Goal: Task Accomplishment & Management: Complete application form

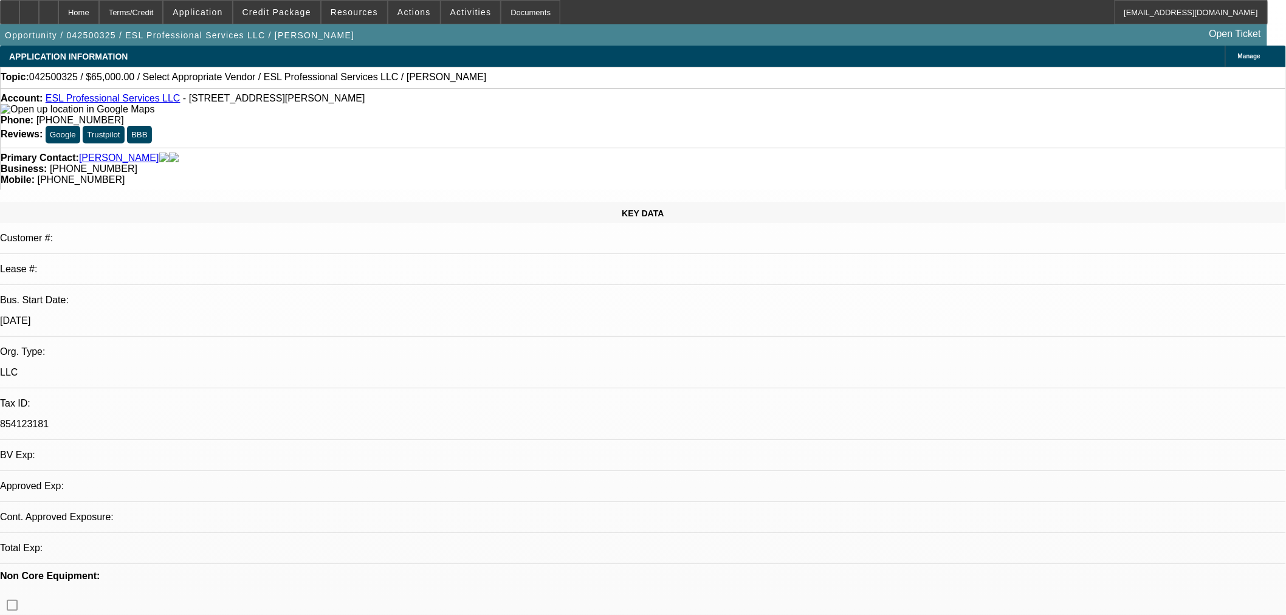
select select "0"
select select "2"
select select "0.1"
select select "4"
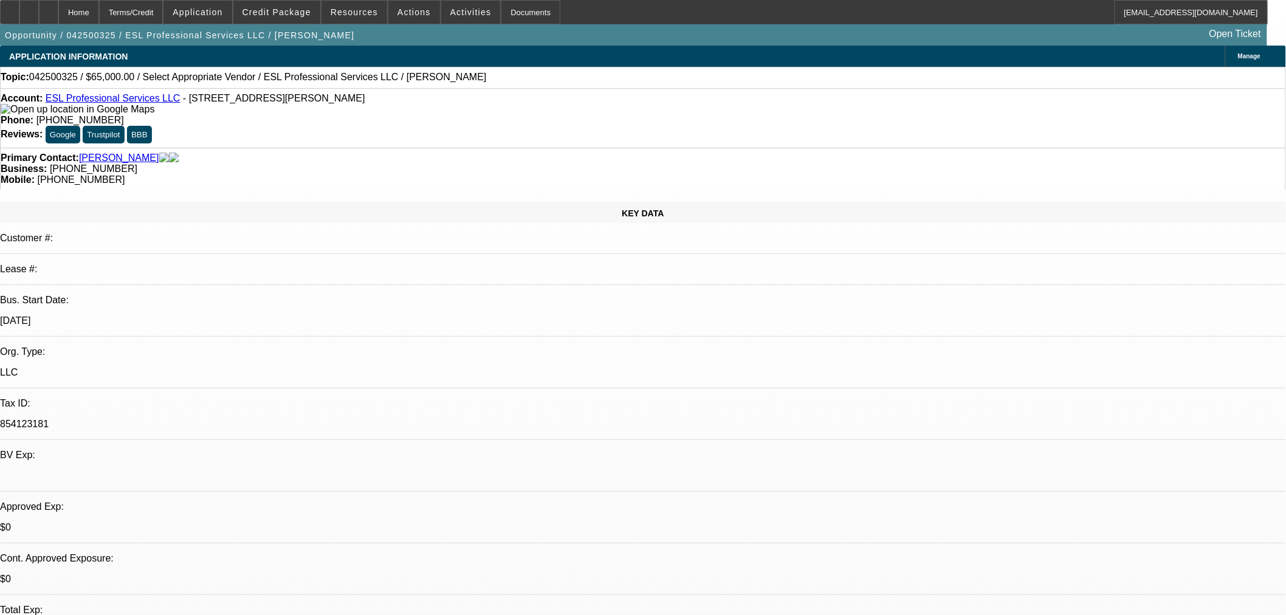
scroll to position [67, 0]
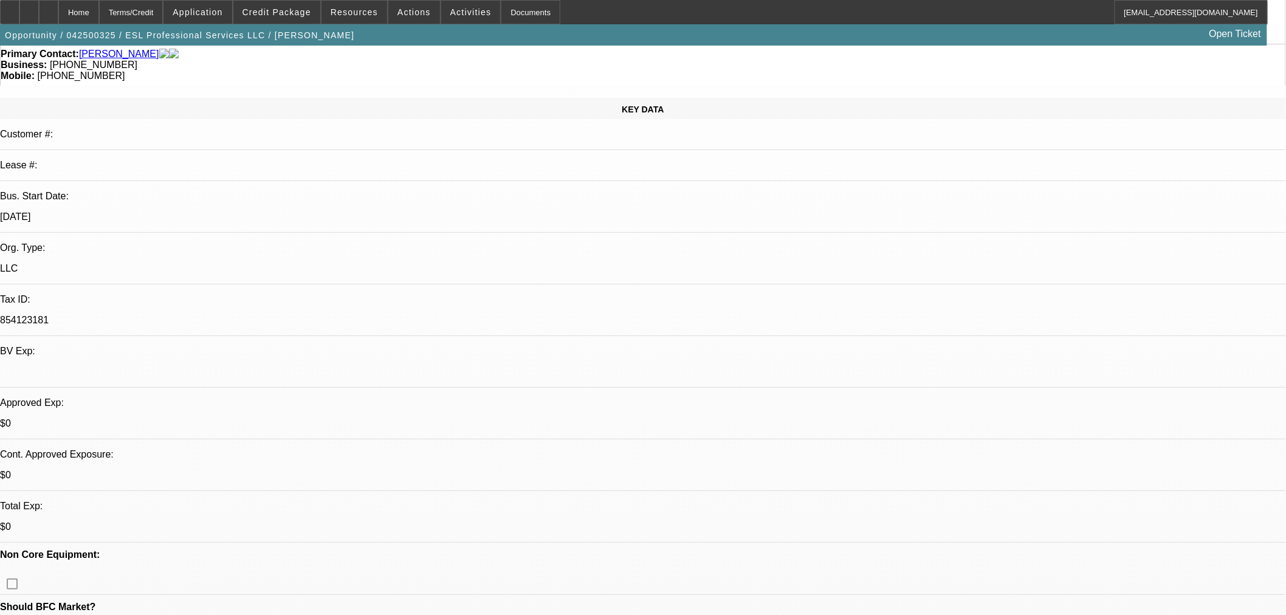
scroll to position [135, 0]
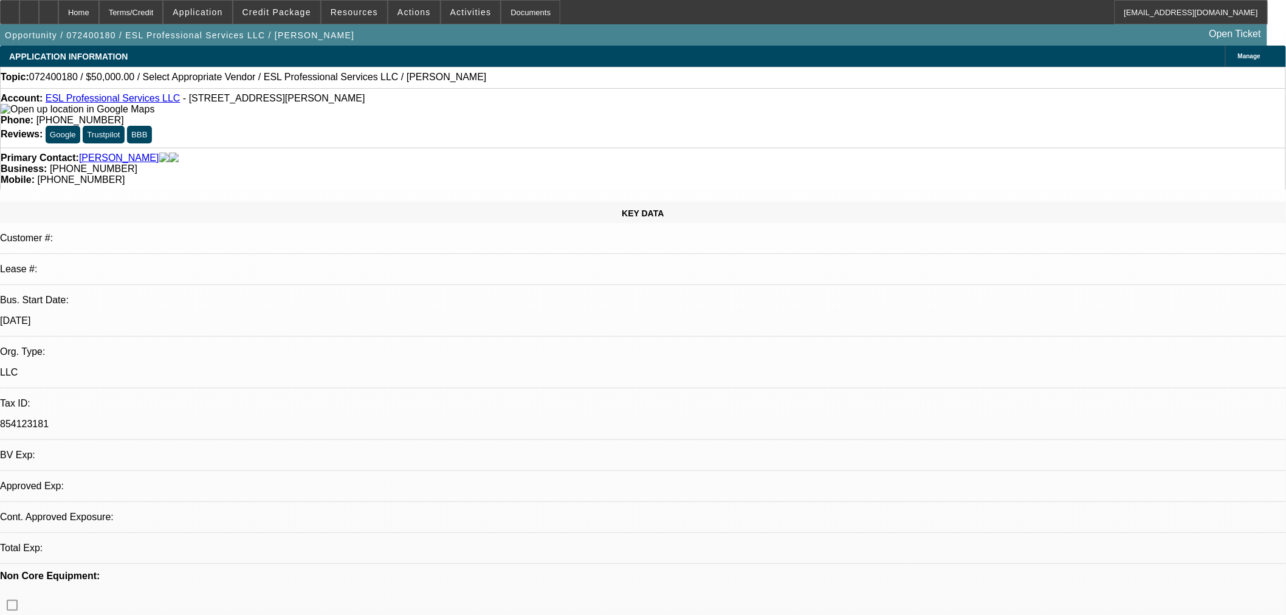
select select "0"
select select "2"
select select "0.1"
select select "4"
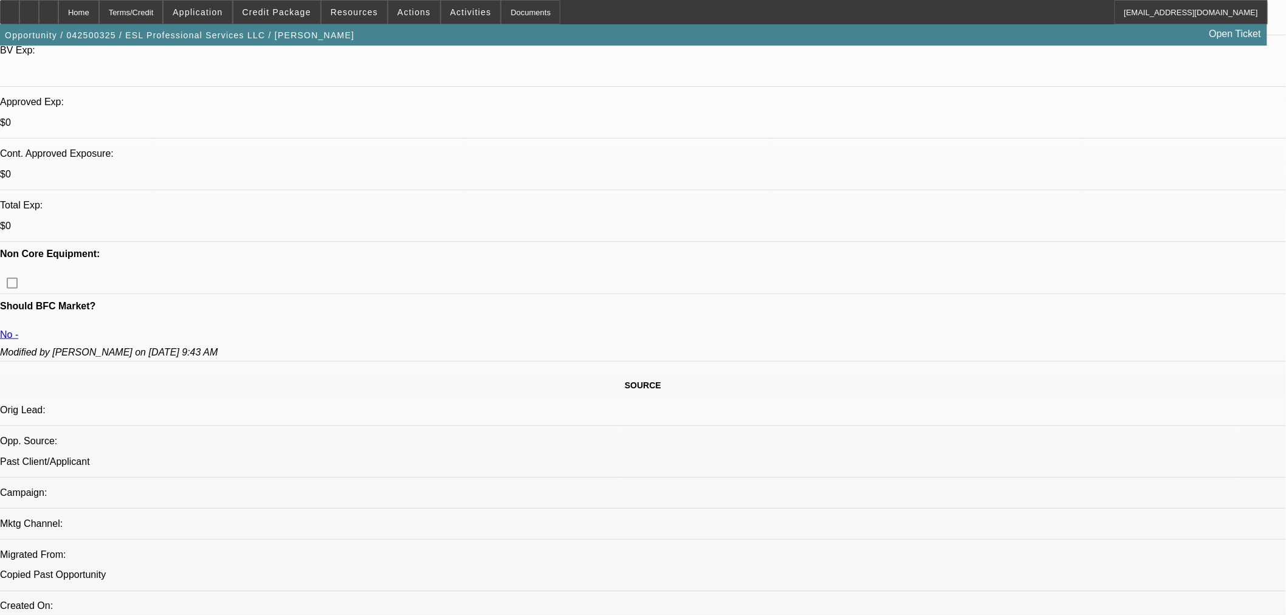
select select "0"
select select "2"
select select "0.1"
select select "4"
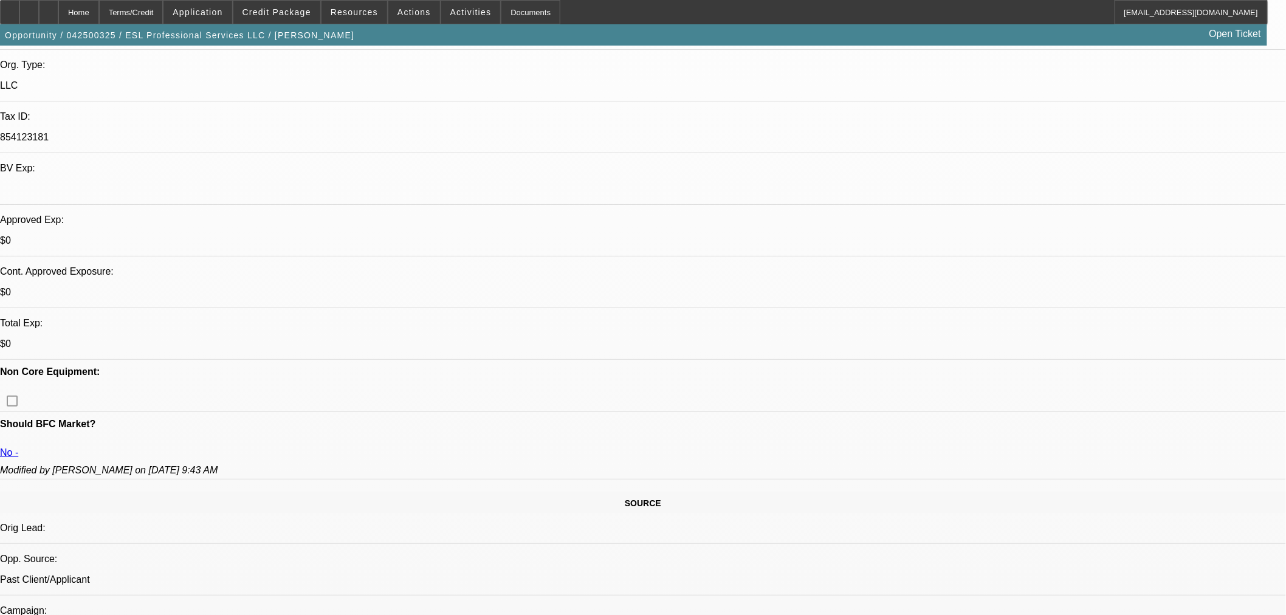
scroll to position [270, 0]
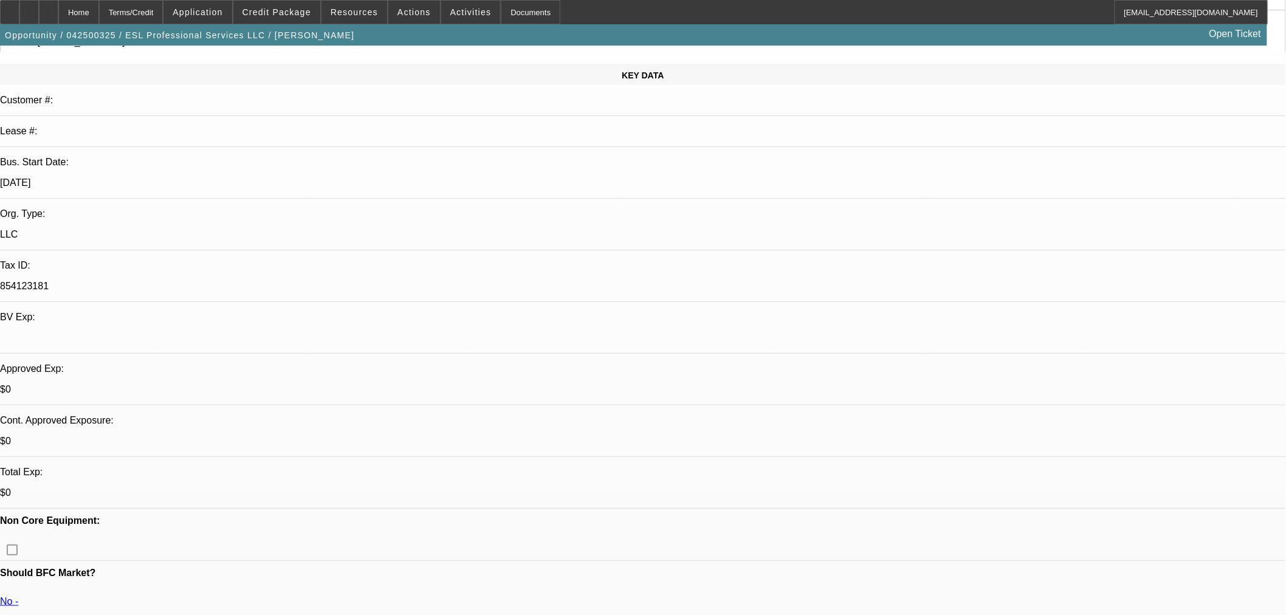
scroll to position [135, 0]
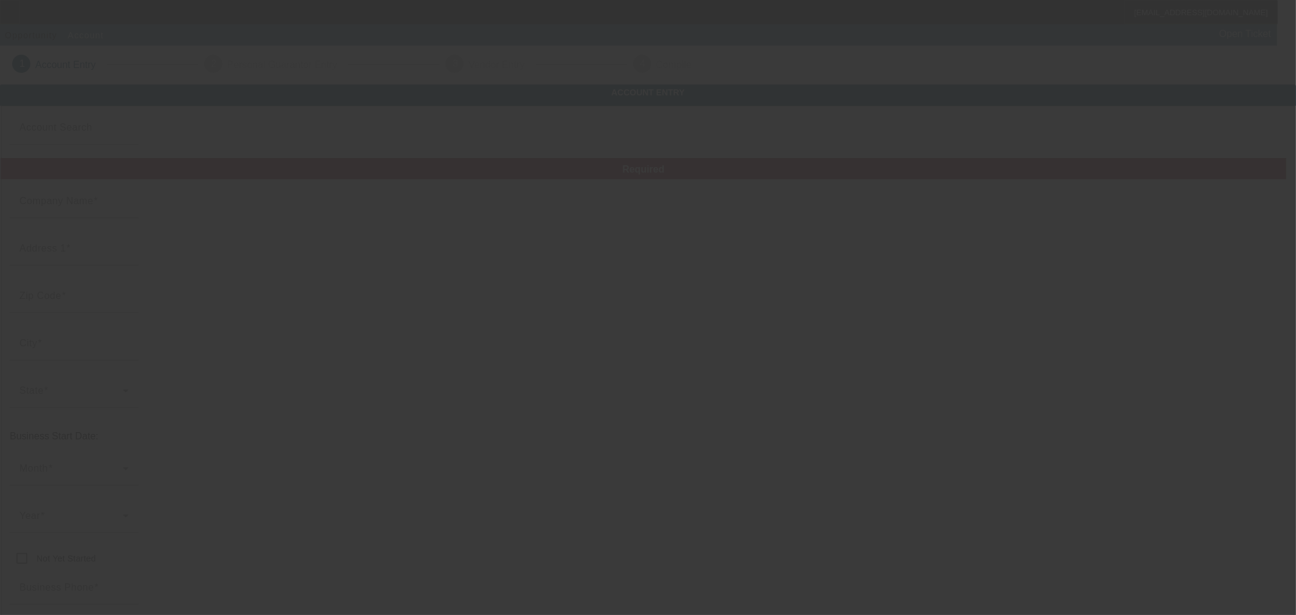
type input "ESL Professional Services LLC"
type input "[STREET_ADDRESS][PERSON_NAME]"
type input "48219"
type input "[GEOGRAPHIC_DATA]"
type input "[PHONE_NUMBER]"
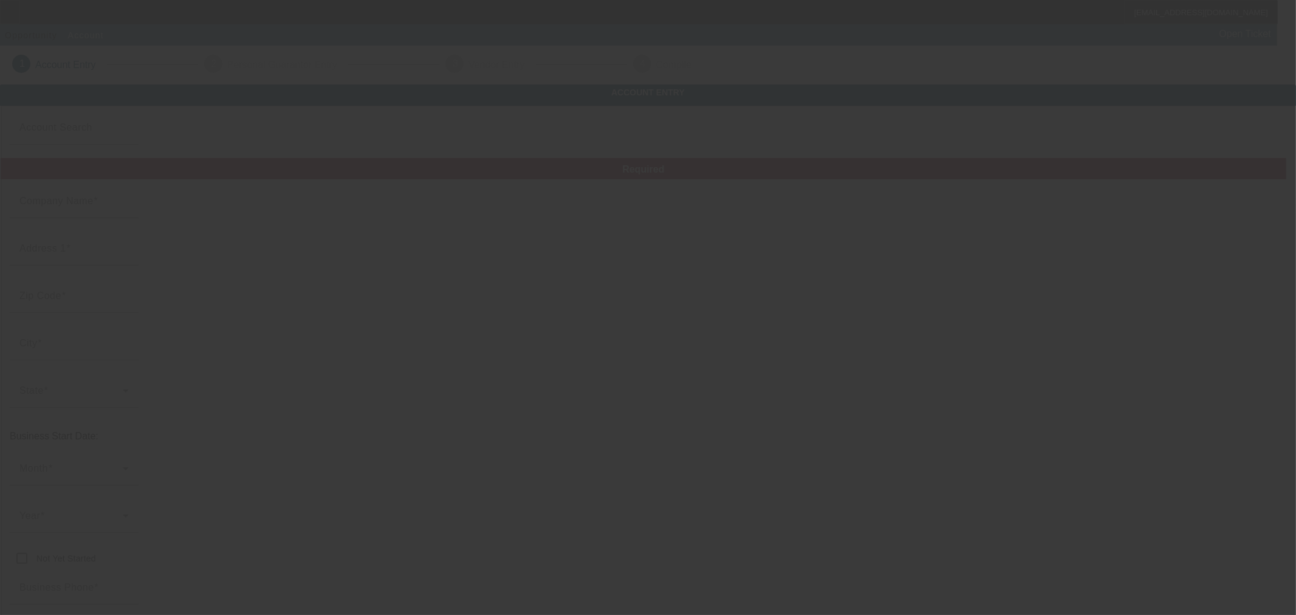
type input "[EMAIL_ADDRESS][DOMAIN_NAME]"
type input "854123181"
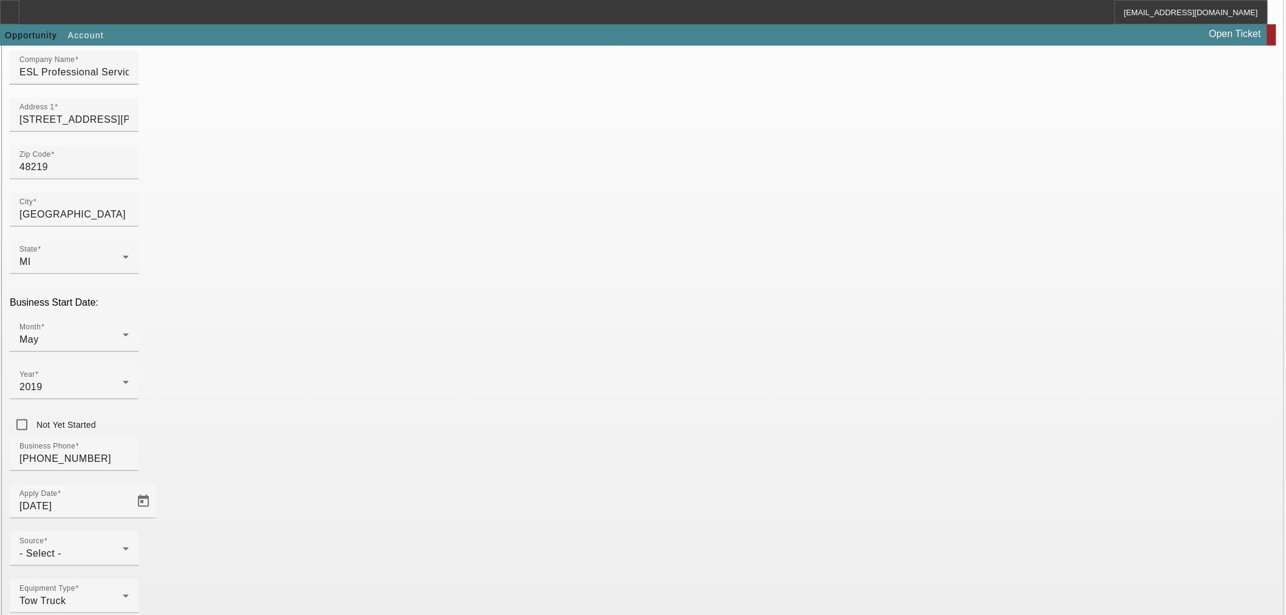
scroll to position [135, 0]
click at [123, 545] on div "- Select -" at bounding box center [70, 552] width 103 height 15
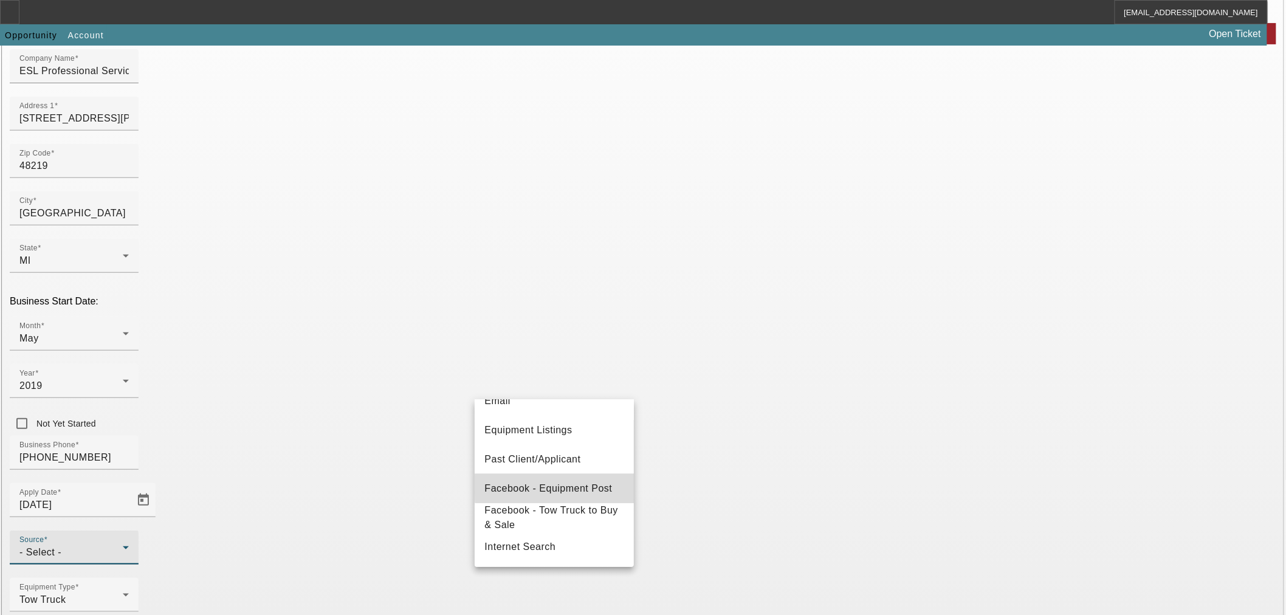
click at [567, 487] on span "Facebook - Equipment Post" at bounding box center [548, 488] width 128 height 15
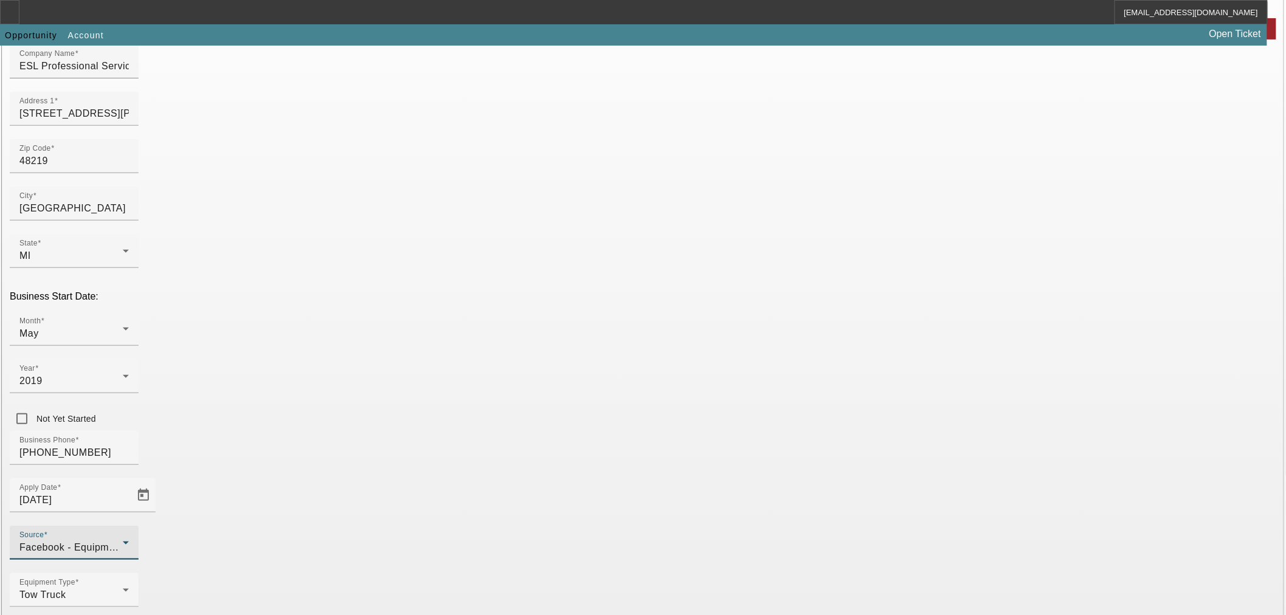
scroll to position [141, 0]
click at [123, 539] on div "Facebook - Equipment Post" at bounding box center [70, 546] width 103 height 15
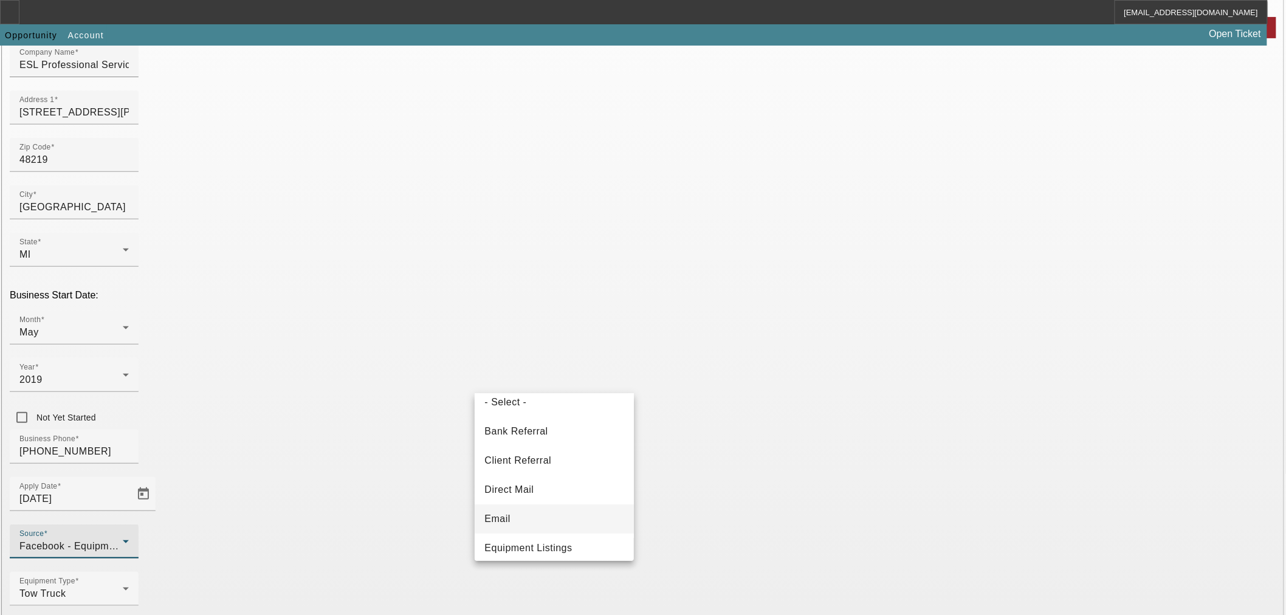
scroll to position [0, 0]
click at [570, 472] on mat-option "Client Referral" at bounding box center [554, 471] width 159 height 29
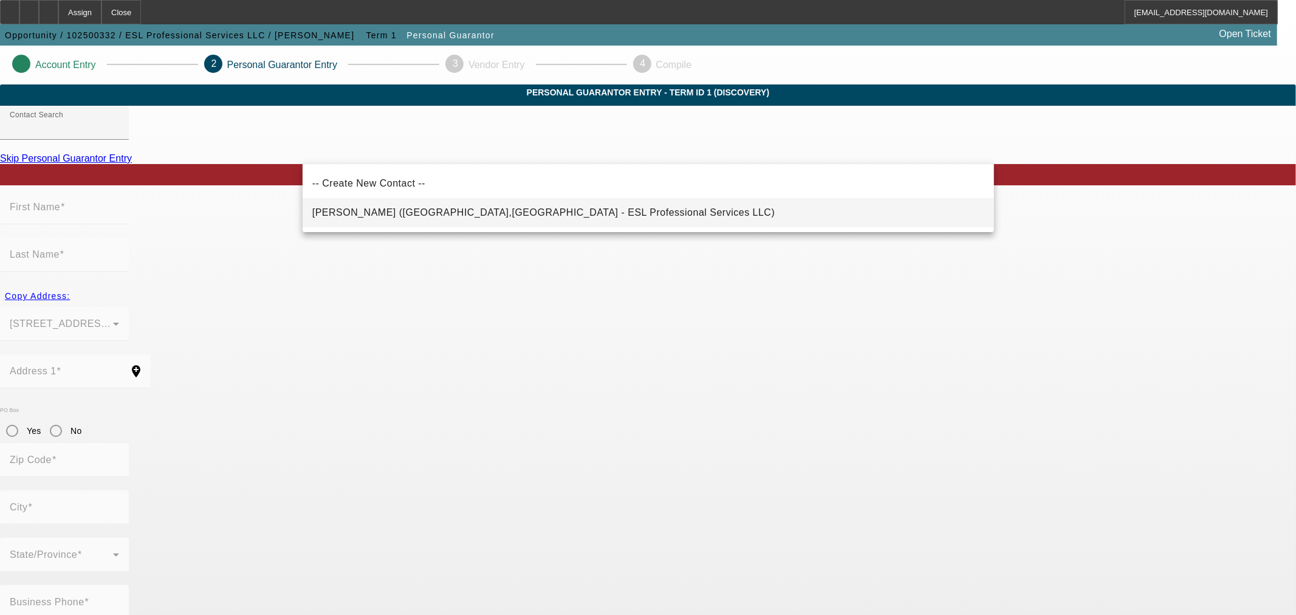
click at [336, 211] on span "Neal, Sherman (Detroit,MI - ESL Professional Services LLC)" at bounding box center [543, 212] width 463 height 10
type input "Neal, Sherman (Detroit,MI - ESL Professional Services LLC)"
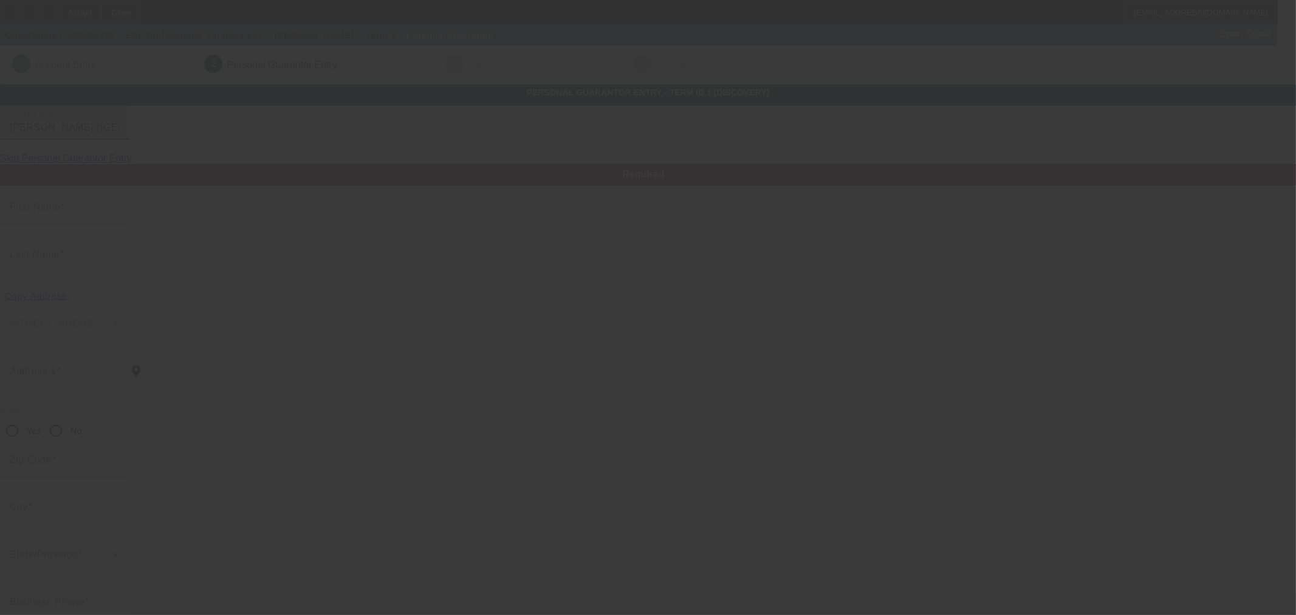
type input "Sherman"
type input "Neal"
type input "19946 Vaughan St"
radio input "true"
type input "48219"
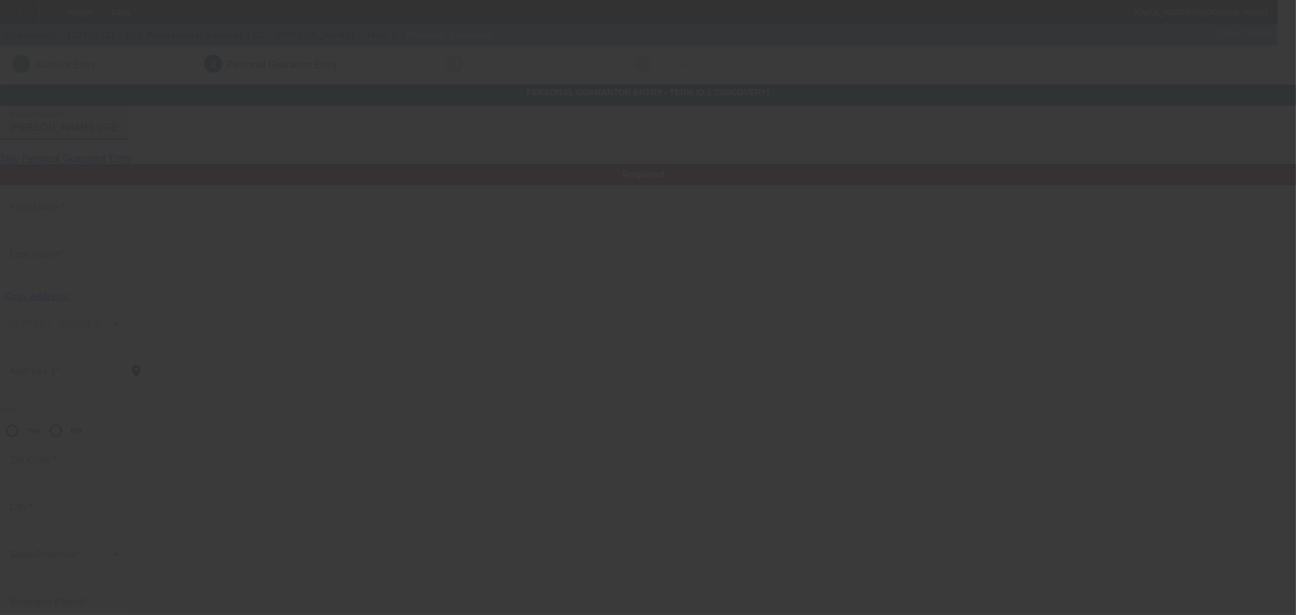
type input "Detroit"
type input "(248) 843-8249"
type input "100"
type input "378-25-1038"
type input "nmarquis2000@gmail.com"
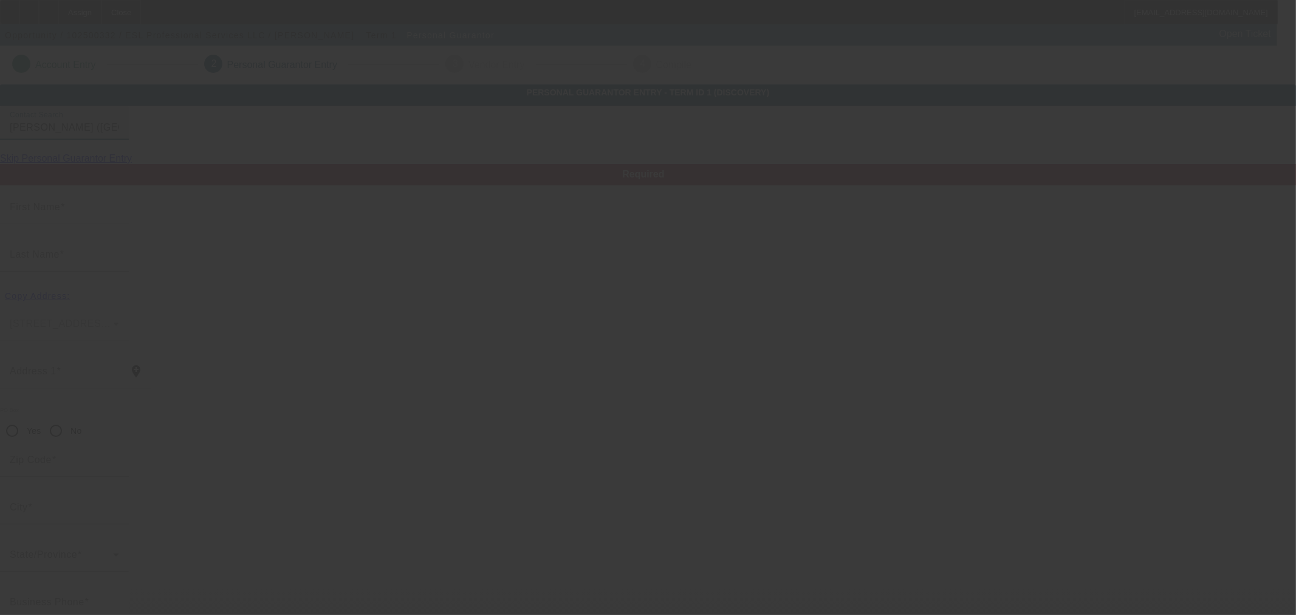
type input "(248) 571-6072"
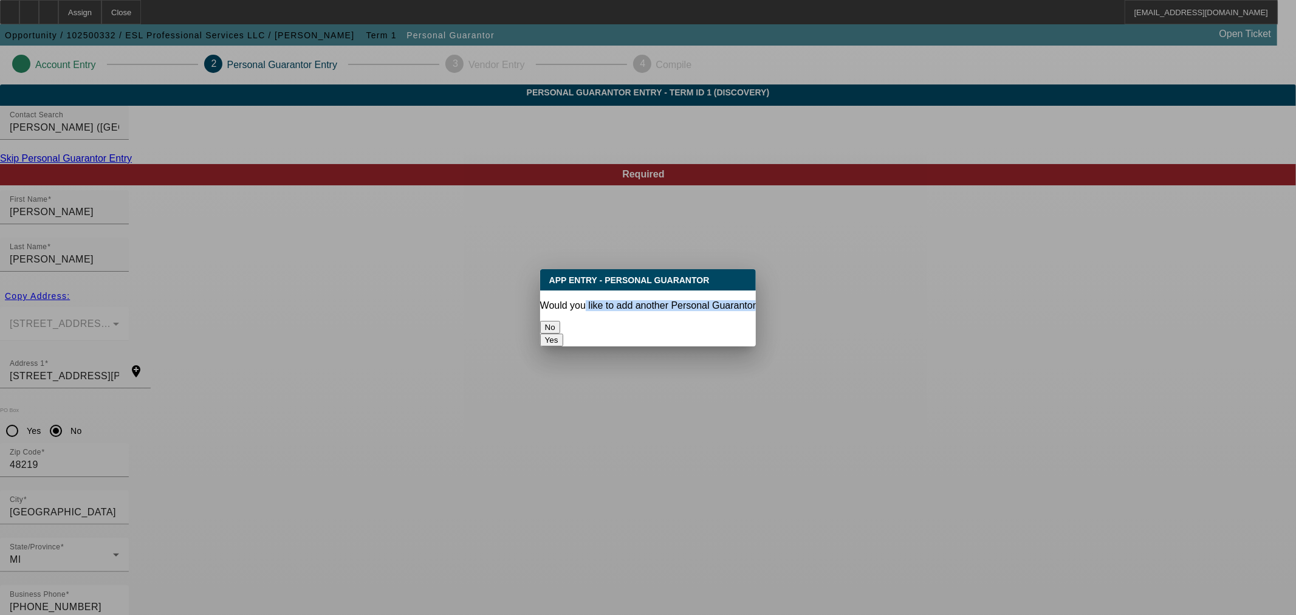
drag, startPoint x: 597, startPoint y: 305, endPoint x: 600, endPoint y: 317, distance: 12.5
click at [599, 311] on div "App Entry - Personal Guarantor Would you like to add another Personal Guarantor…" at bounding box center [648, 307] width 216 height 77
click at [560, 321] on button "No" at bounding box center [550, 327] width 20 height 13
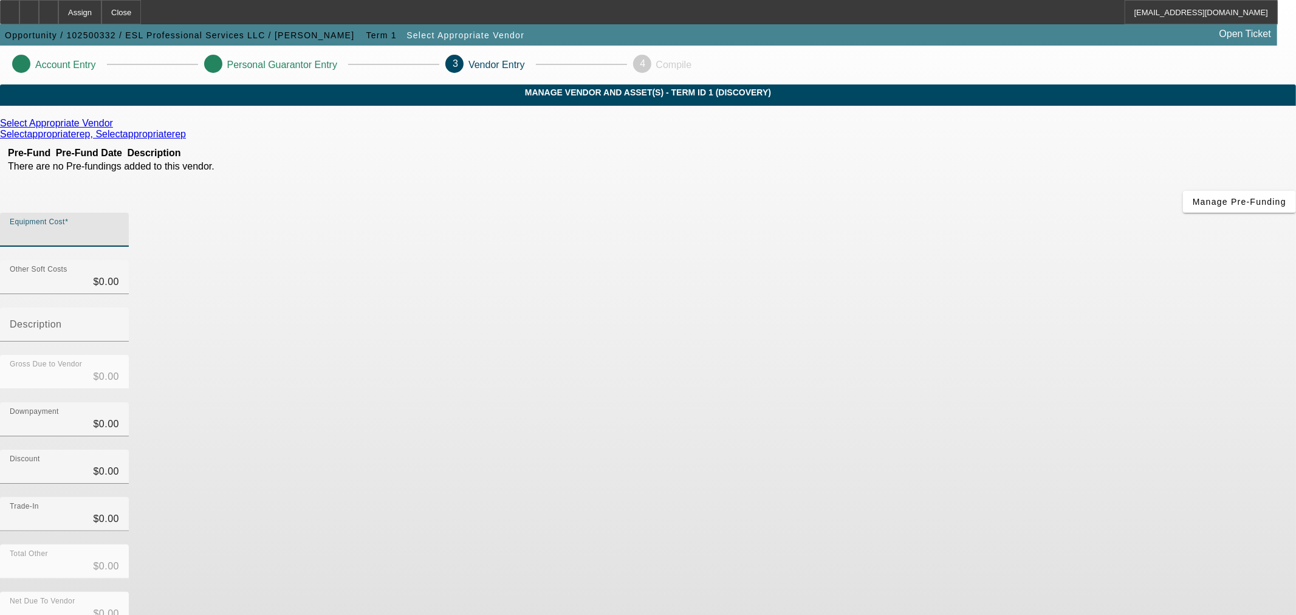
click at [119, 227] on input "Equipment Cost" at bounding box center [64, 234] width 109 height 15
type input "1"
type input "$1.00"
type input "15"
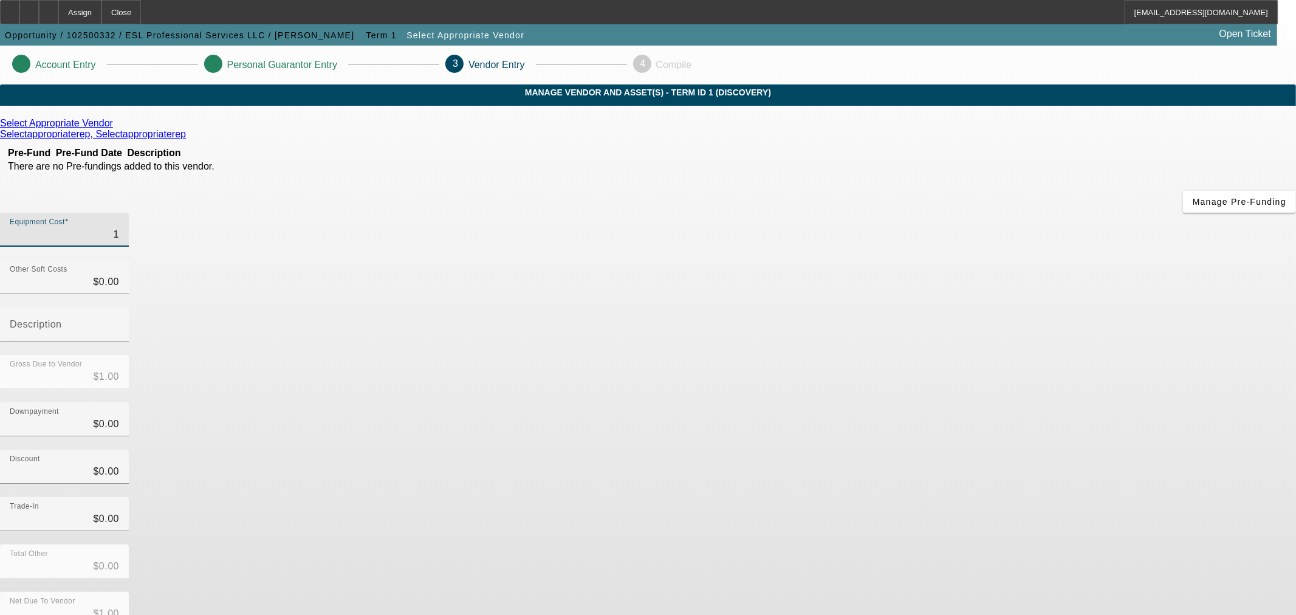
type input "$15.00"
type input "150"
type input "$150.00"
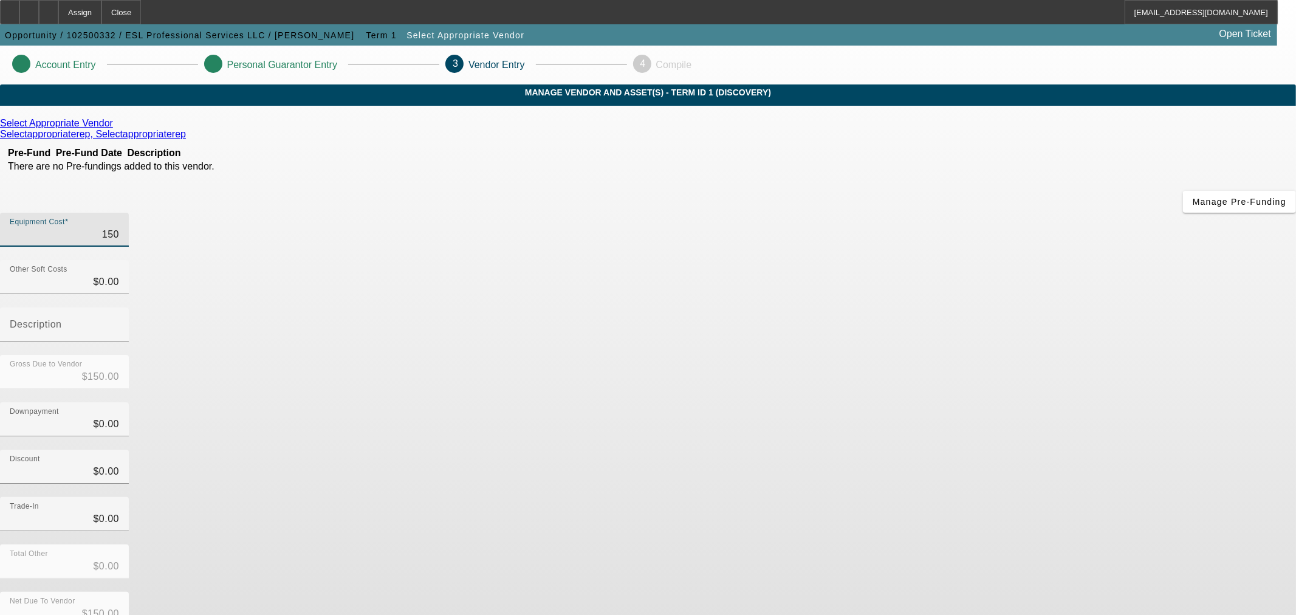
type input "1500"
type input "$1,500.00"
type input "15000"
type input "$15,000.00"
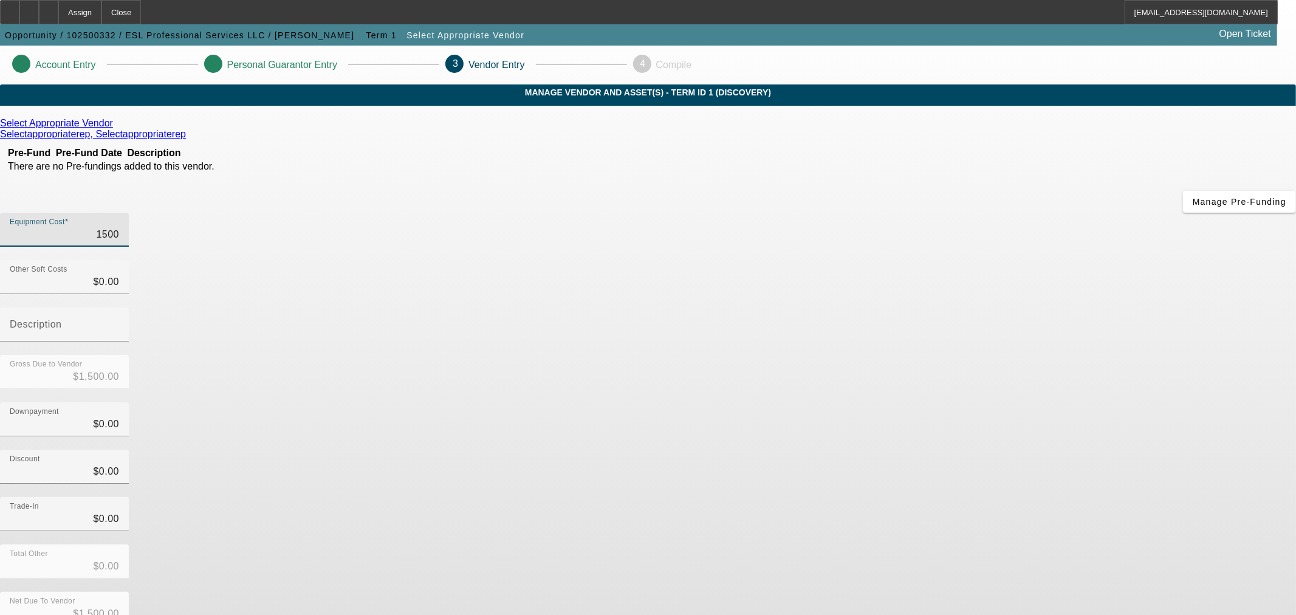
type input "$15,000.00"
type input "150000"
type input "$150,000.00"
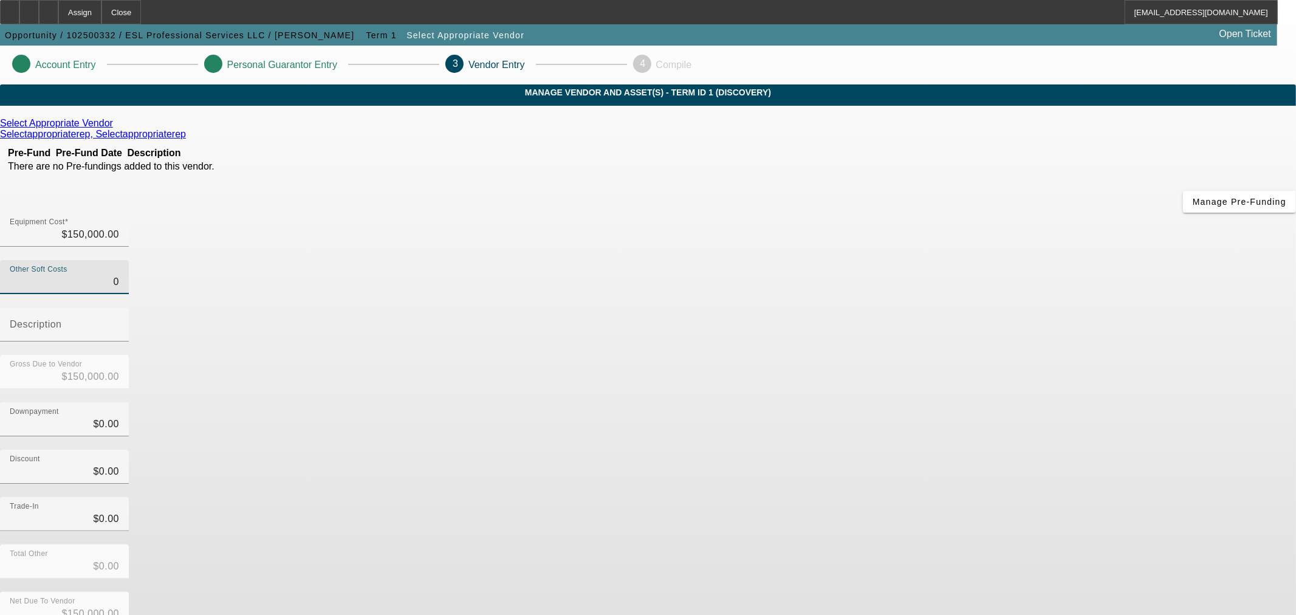
type input "$0.00"
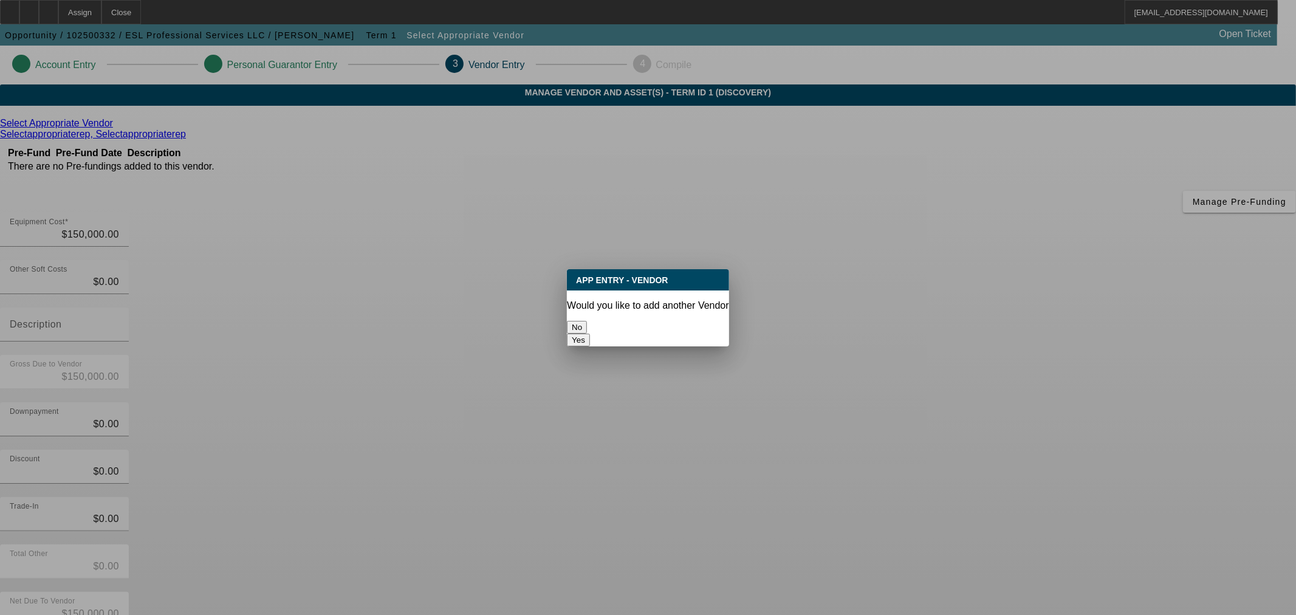
click at [587, 325] on button "No" at bounding box center [577, 327] width 20 height 13
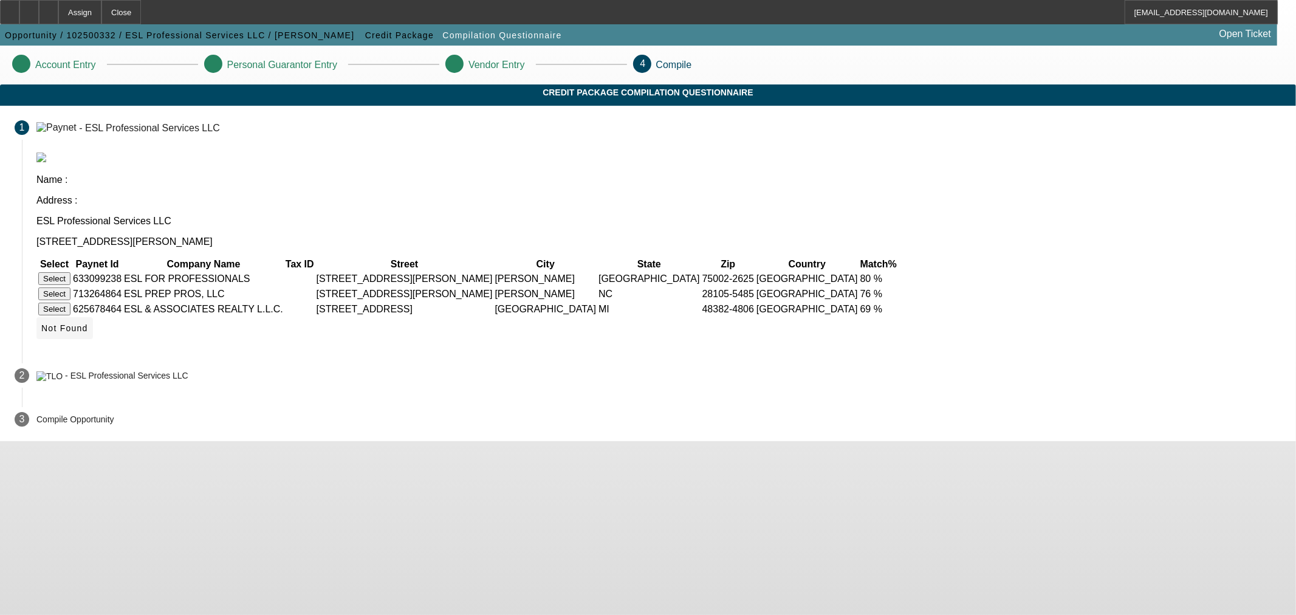
click at [88, 323] on span "Not Found" at bounding box center [64, 328] width 47 height 10
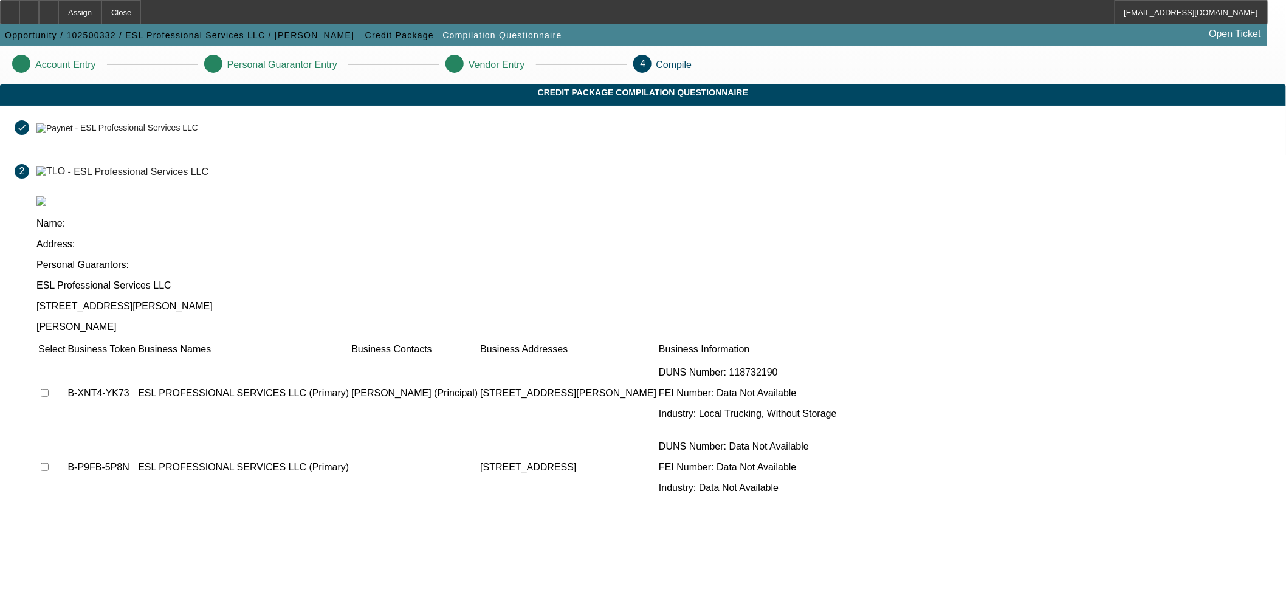
click at [49, 389] on input "checkbox" at bounding box center [45, 393] width 8 height 8
checkbox input "true"
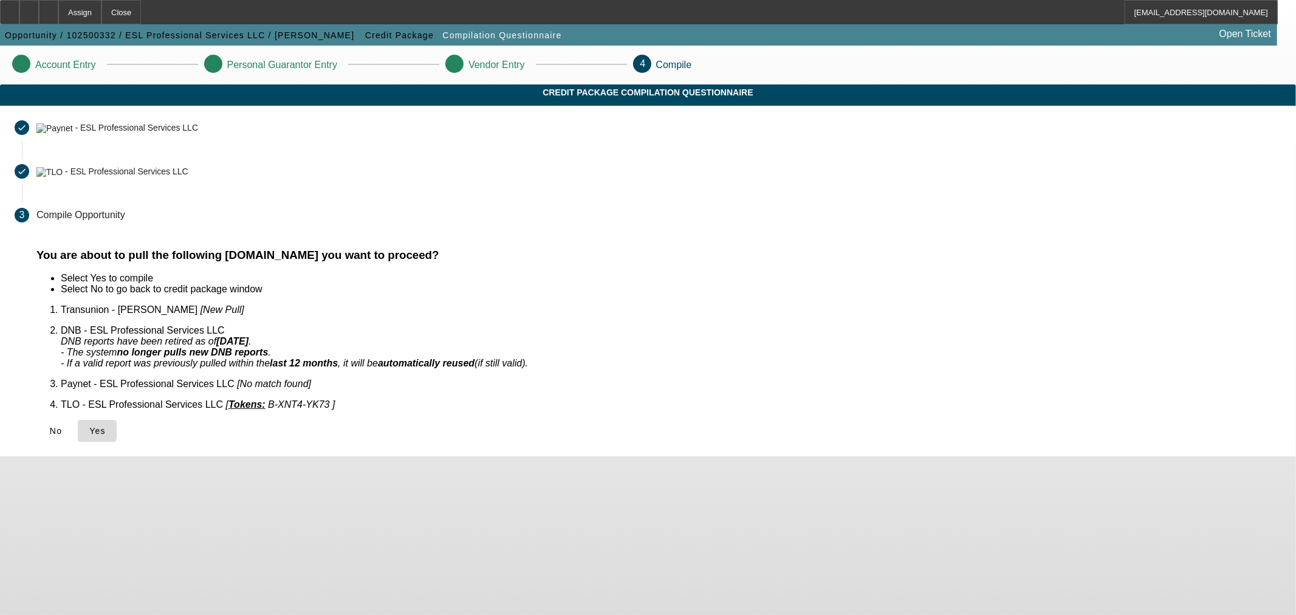
click at [117, 416] on span at bounding box center [97, 430] width 39 height 29
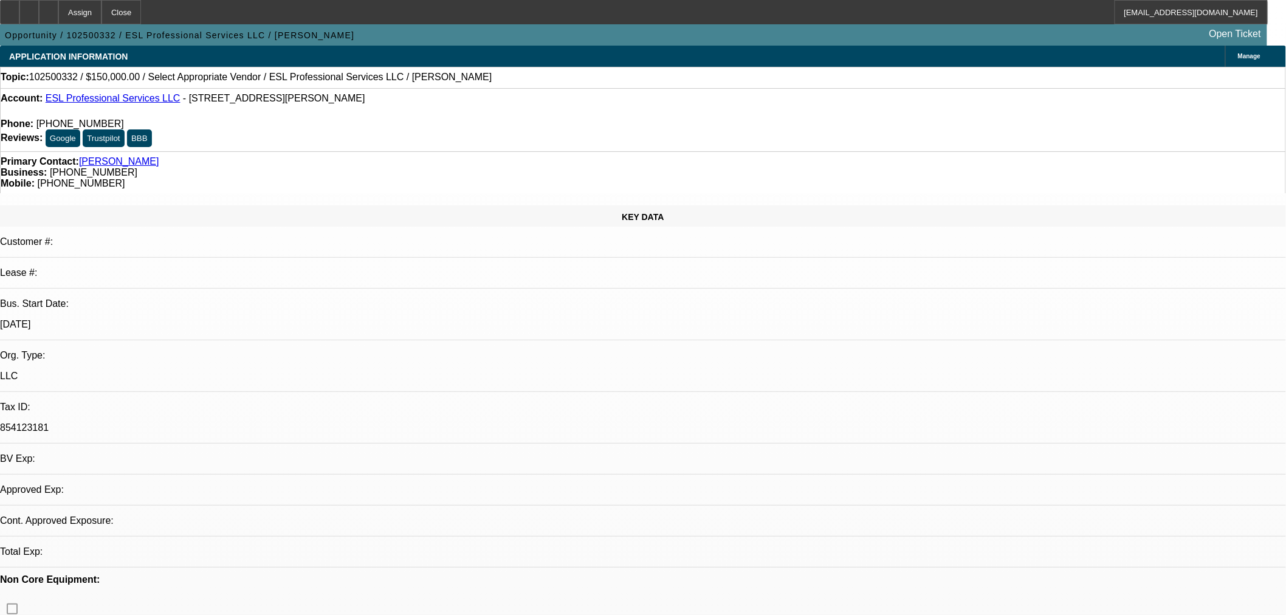
select select "0"
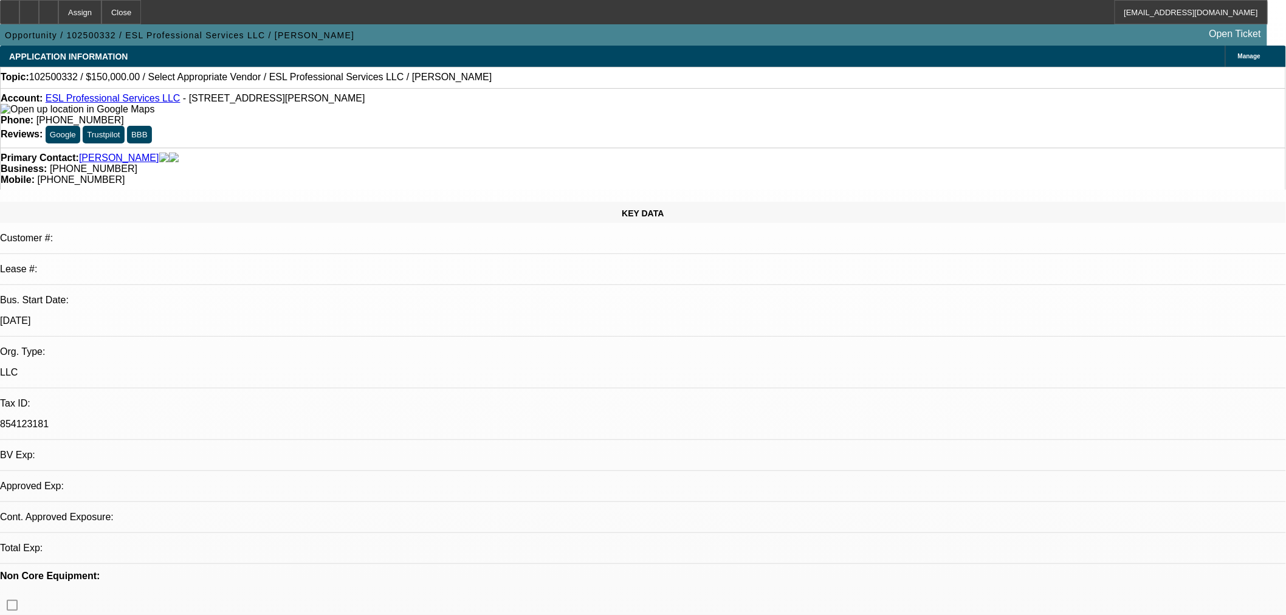
select select "2"
select select "0.1"
select select "4"
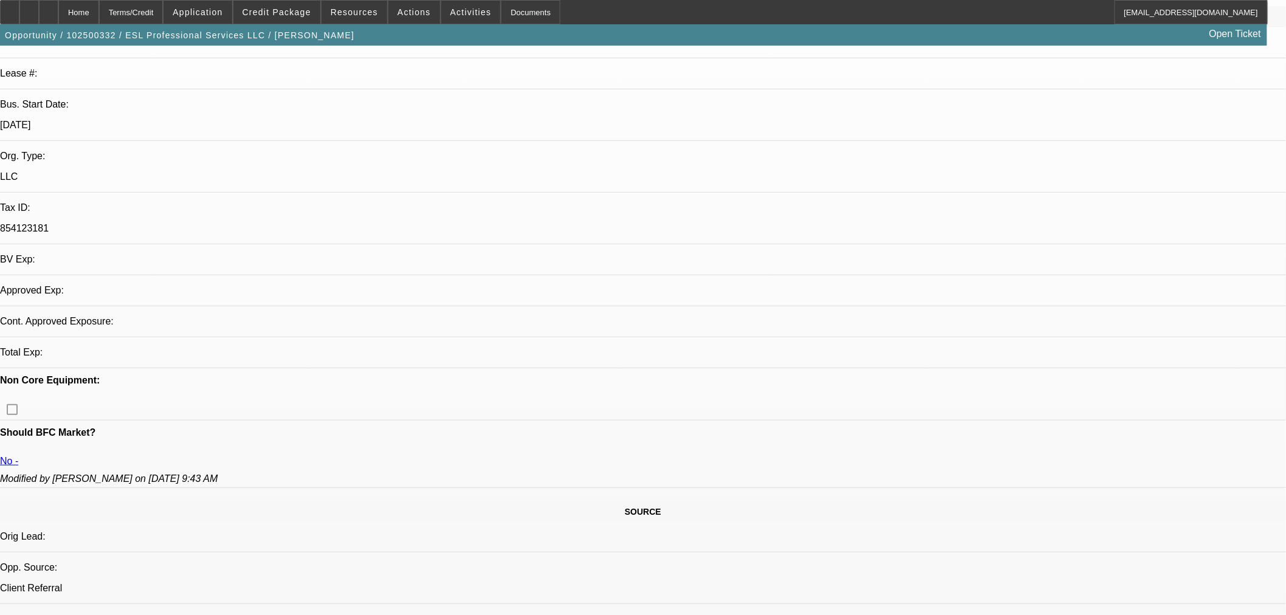
select select "0"
select select "2"
select select "0.1"
select select "4"
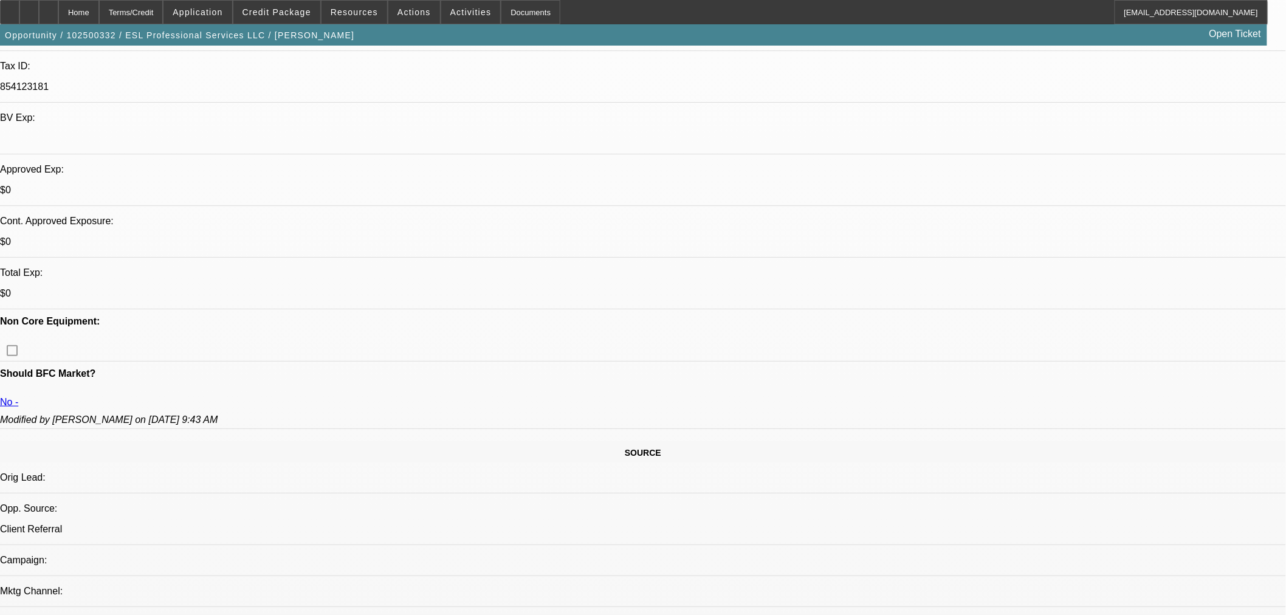
scroll to position [270, 0]
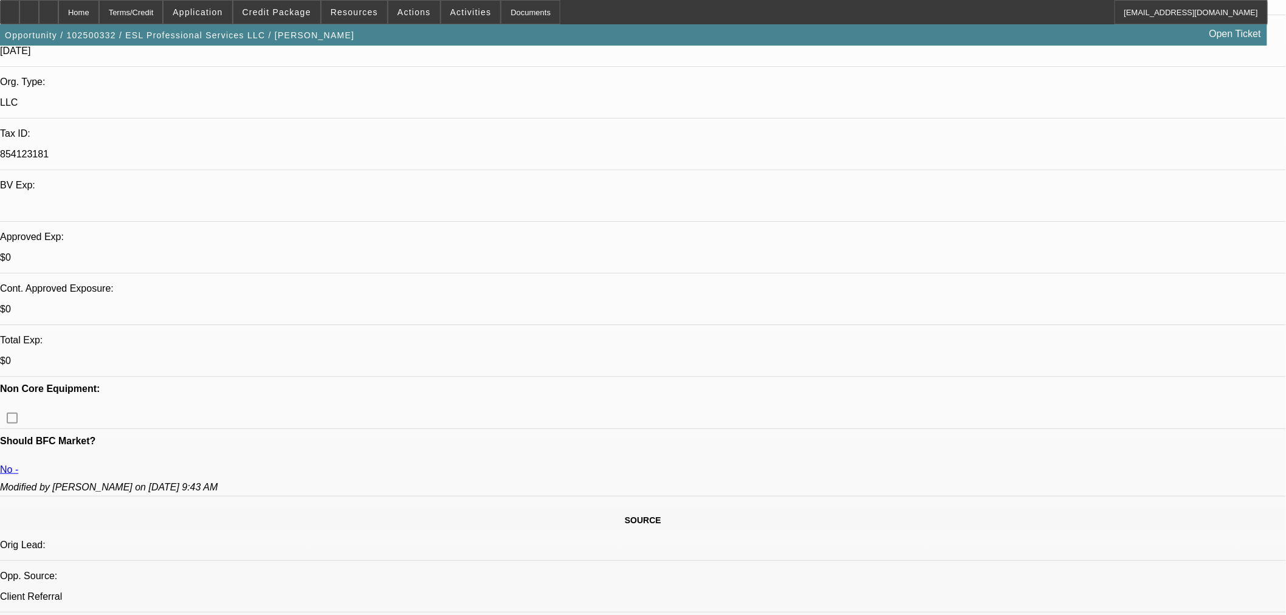
radio input "true"
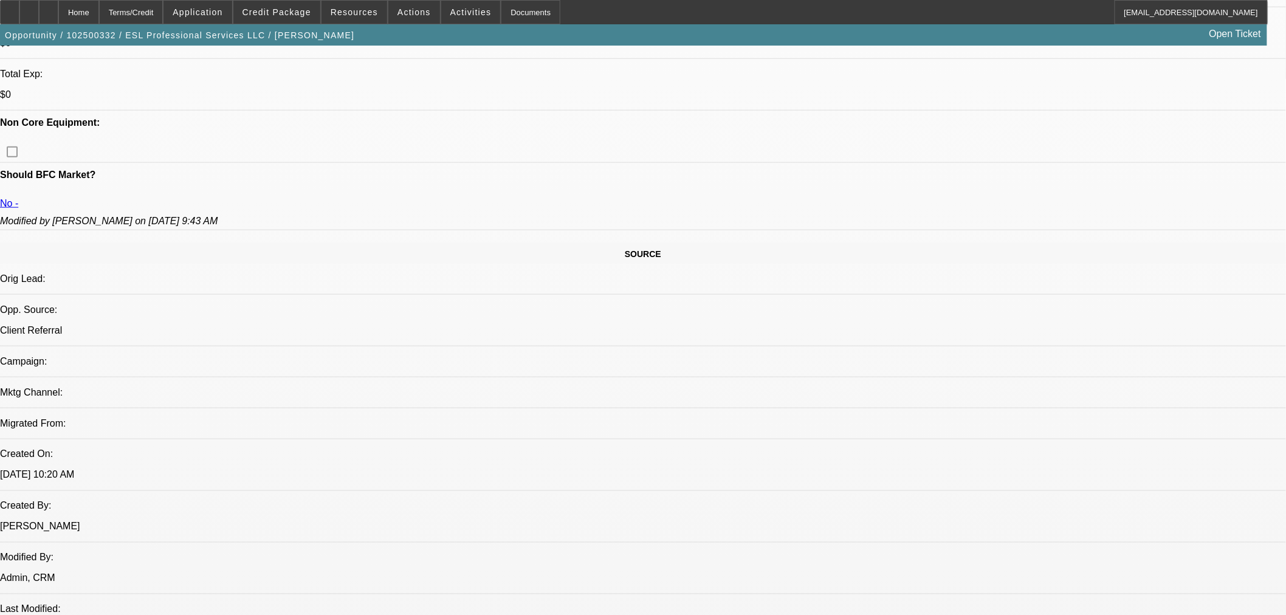
scroll to position [202, 0]
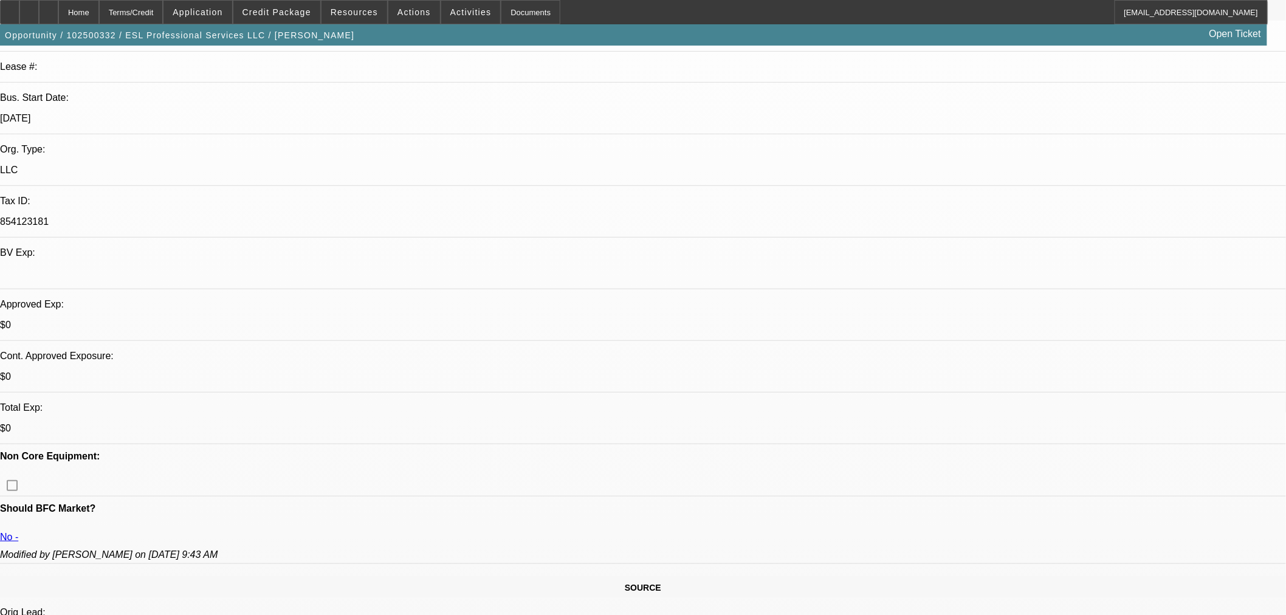
type textarea "Said someone gave him my number at tn tow show. He is also a past applicant of …"
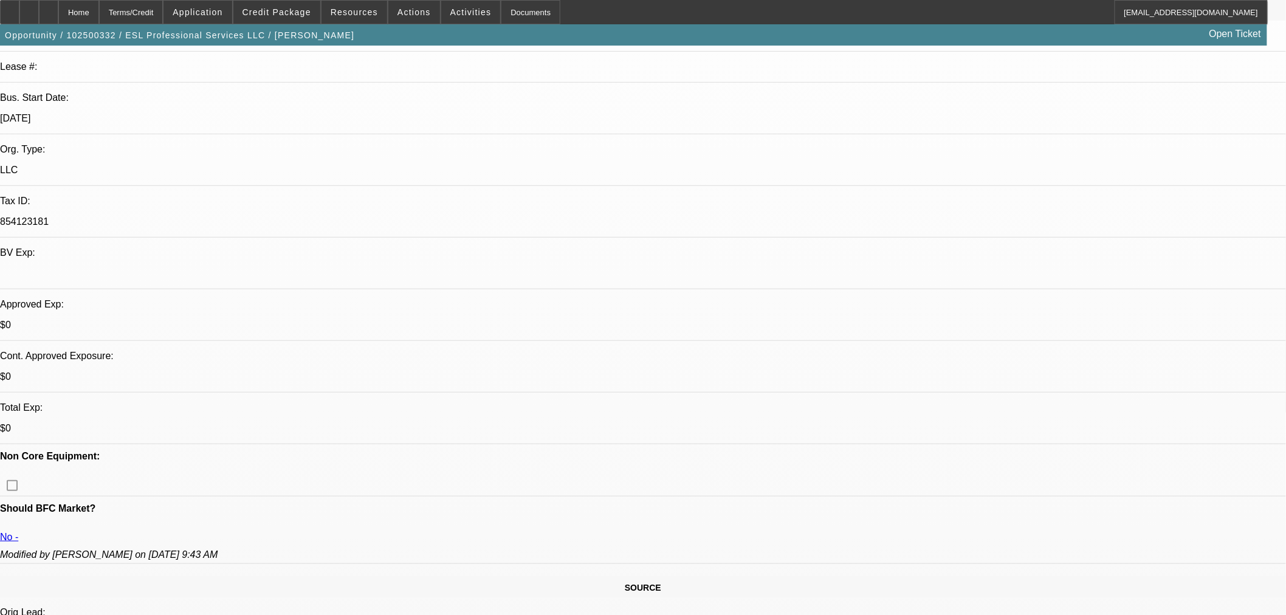
radio input "true"
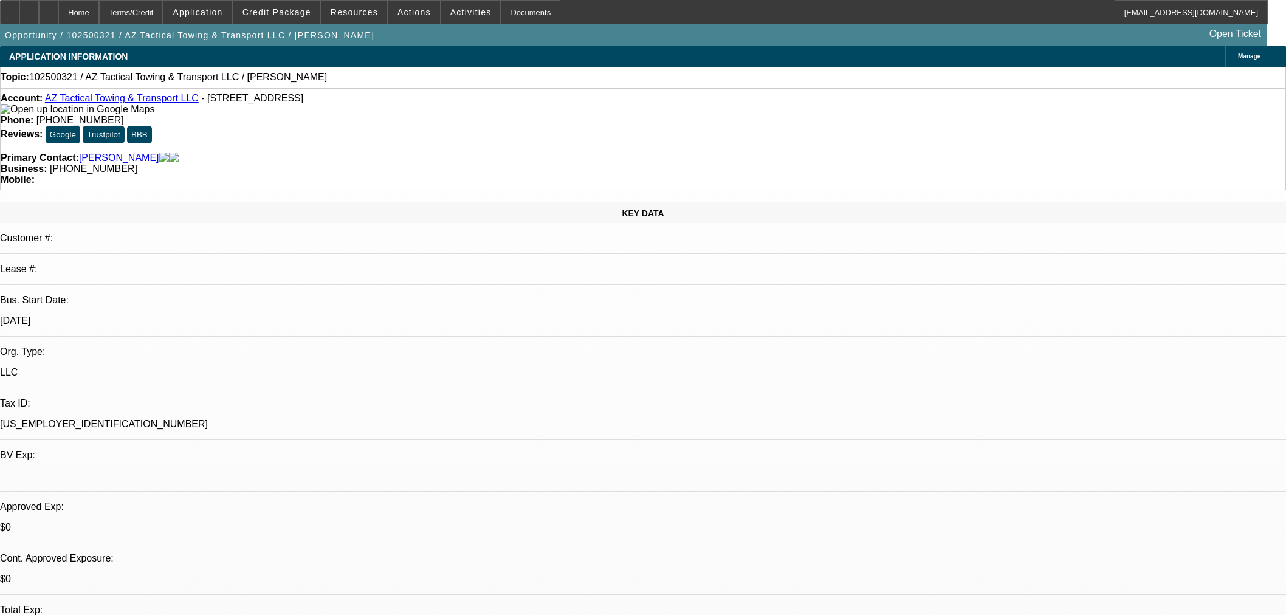
select select "0"
select select "2"
select select "0.1"
select select "4"
